Goal: Task Accomplishment & Management: Use online tool/utility

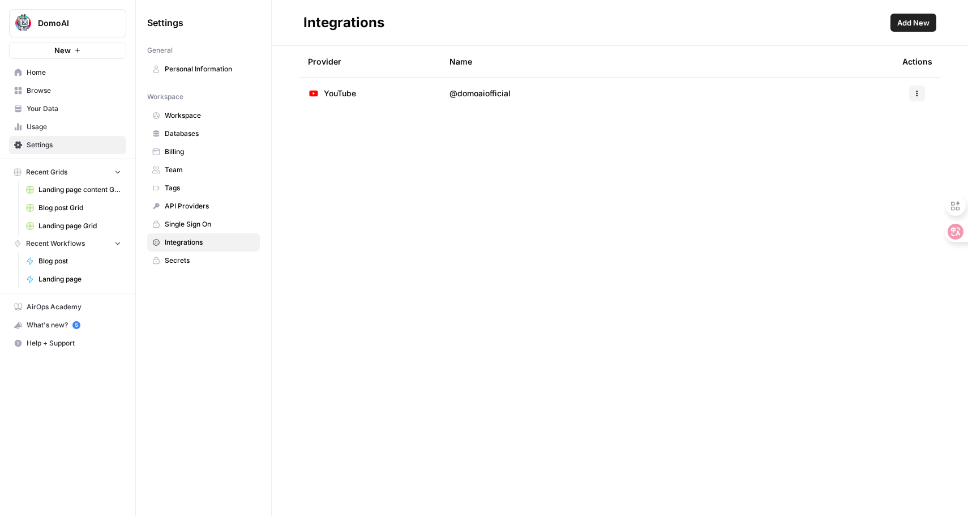
click at [916, 12] on header "Integrations Add New" at bounding box center [620, 23] width 696 height 46
click at [912, 24] on span "Add New" at bounding box center [913, 22] width 32 height 11
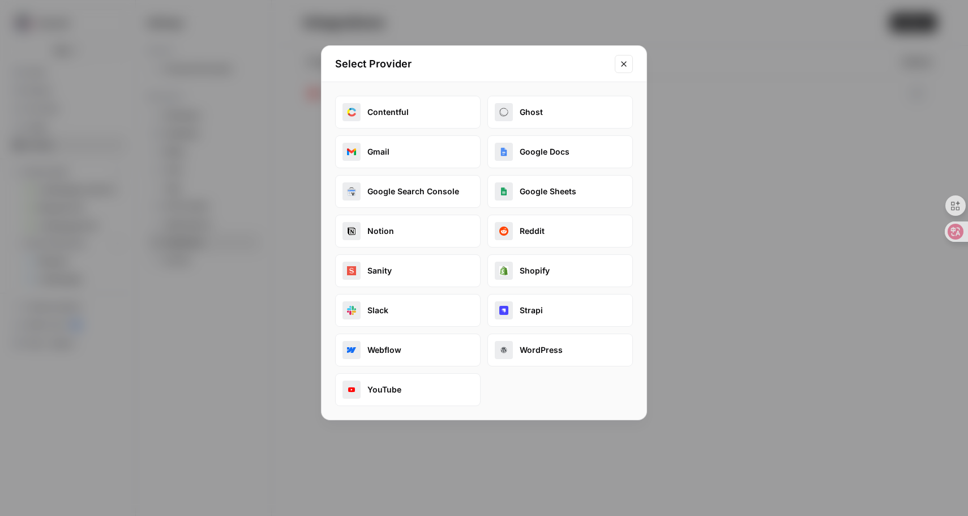
click at [539, 237] on button "Reddit" at bounding box center [559, 231] width 145 height 33
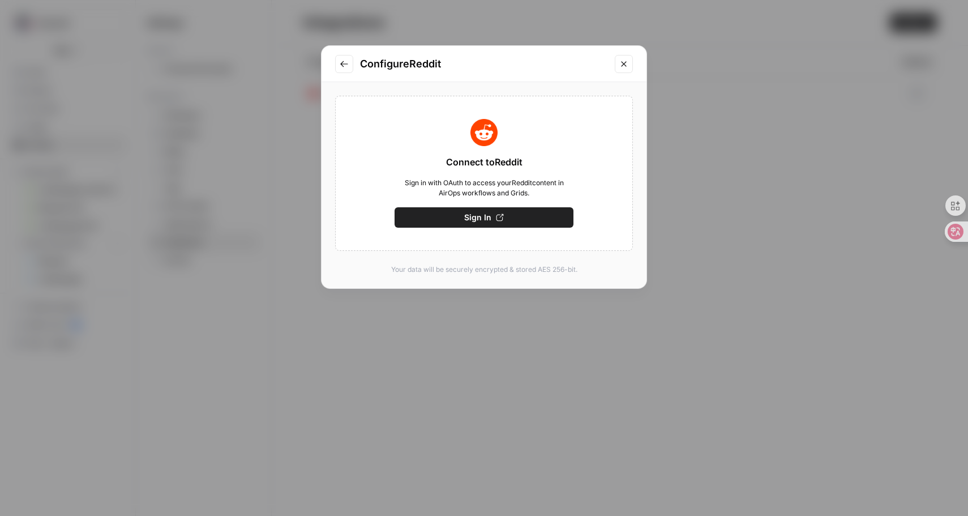
click at [625, 63] on icon "Close modal" at bounding box center [623, 63] width 9 height 9
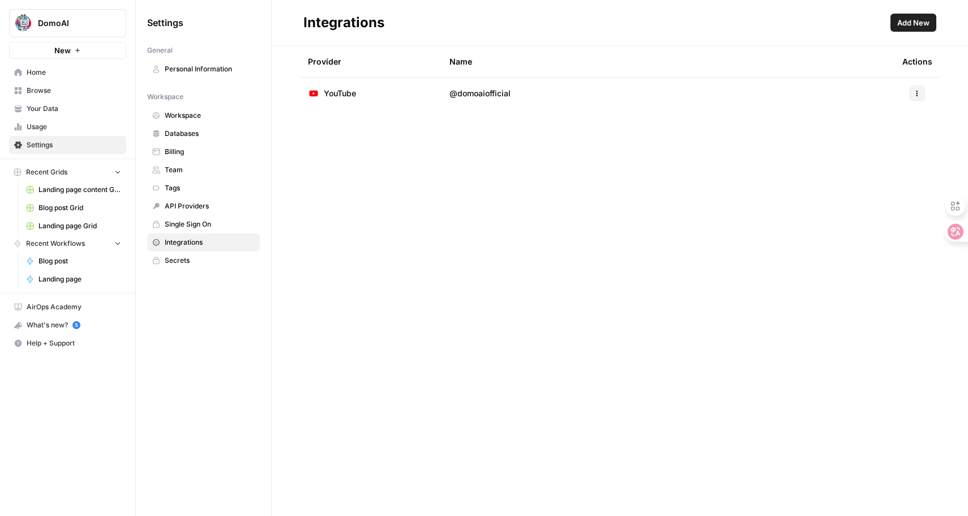
click at [503, 234] on div "Provider Name Actions YouTube @domoaiofficial" at bounding box center [620, 281] width 696 height 470
click at [489, 103] on td "@domoaiofficial" at bounding box center [666, 94] width 453 height 32
click at [920, 94] on icon "button" at bounding box center [917, 93] width 7 height 7
click at [566, 262] on div "Provider Name Actions YouTube @domoaiofficial" at bounding box center [620, 281] width 696 height 470
click at [54, 71] on span "Home" at bounding box center [74, 72] width 95 height 10
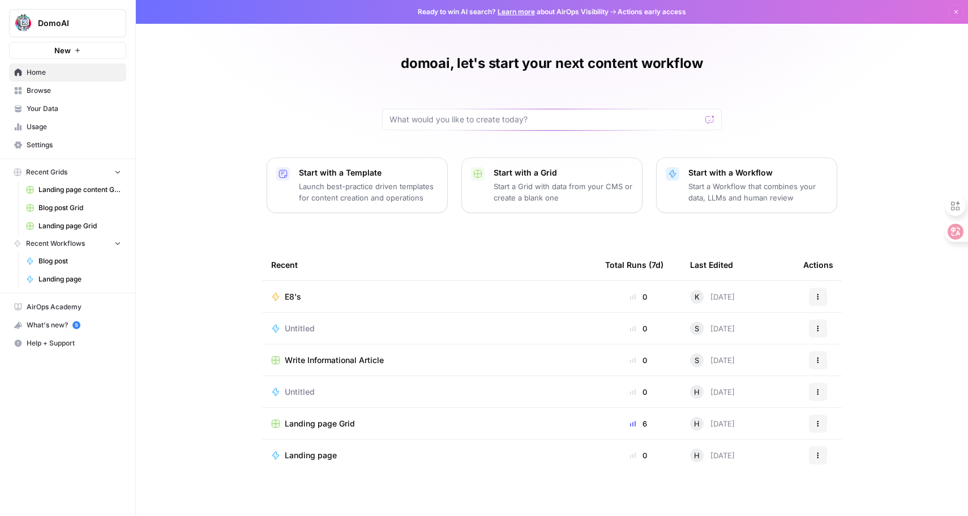
scroll to position [5, 0]
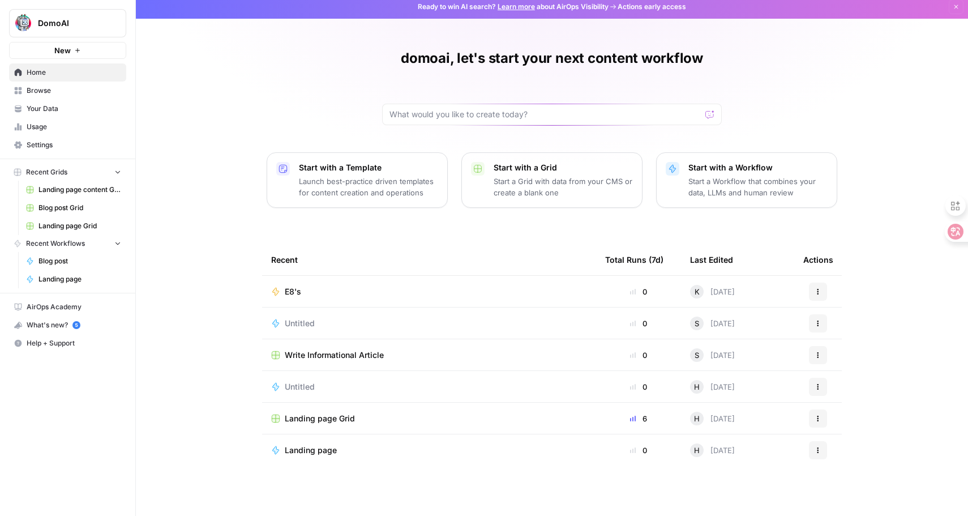
click at [294, 292] on span "E8's" at bounding box center [293, 291] width 16 height 11
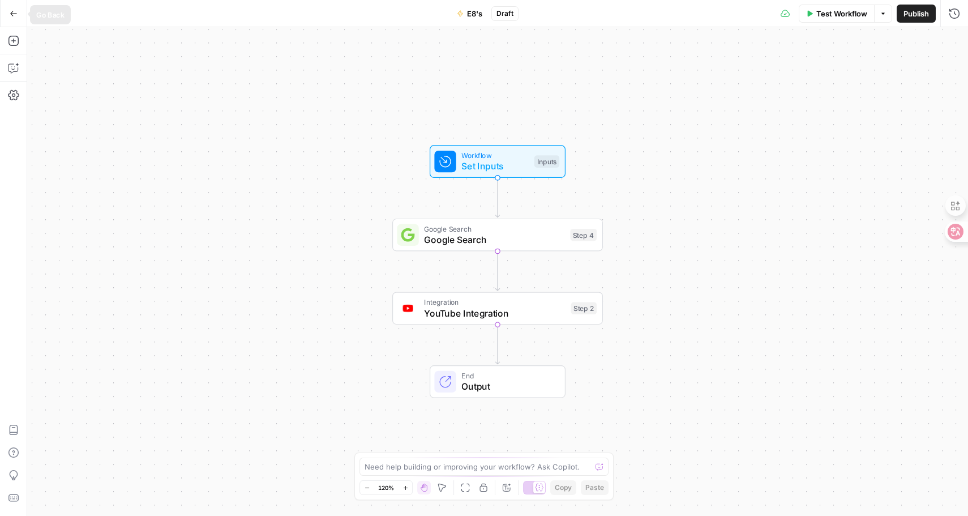
click at [11, 14] on icon "button" at bounding box center [13, 13] width 7 height 5
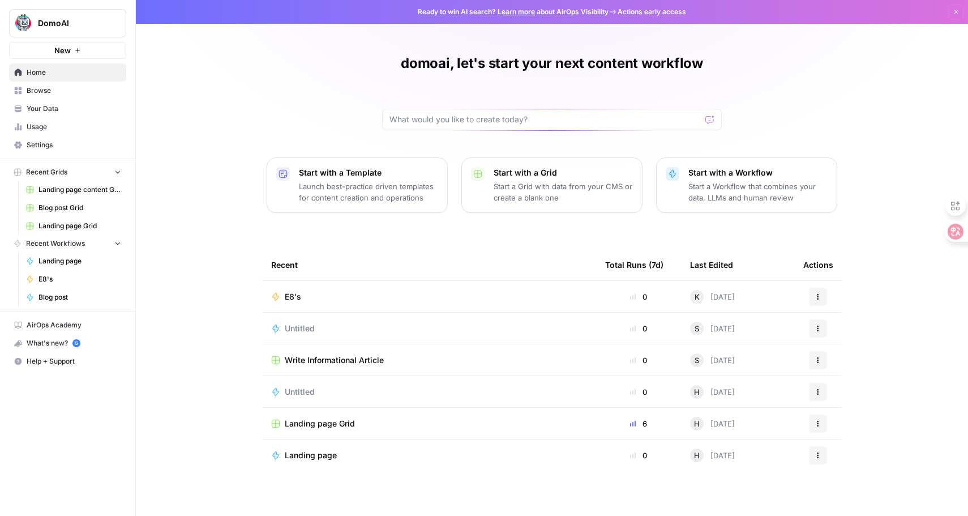
scroll to position [5, 0]
